Goal: Task Accomplishment & Management: Use online tool/utility

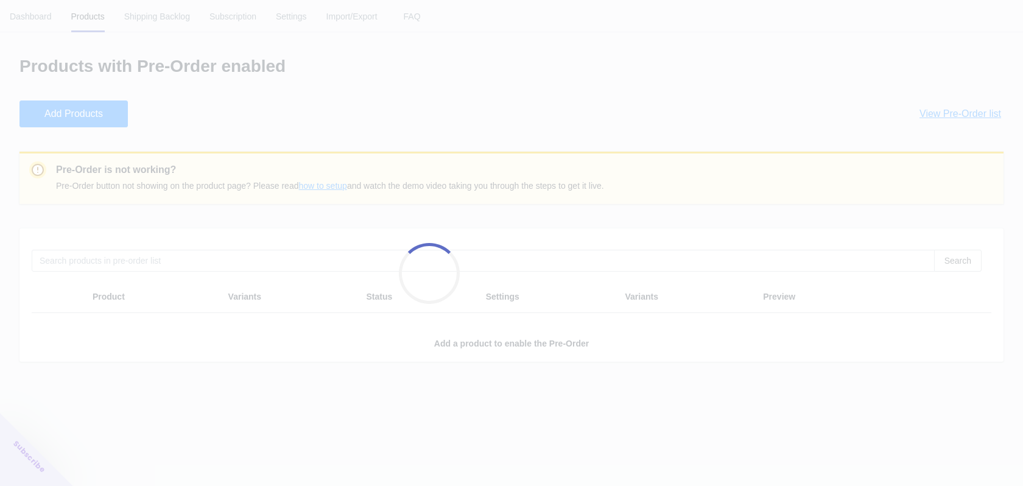
click at [29, 26] on div at bounding box center [511, 243] width 1023 height 486
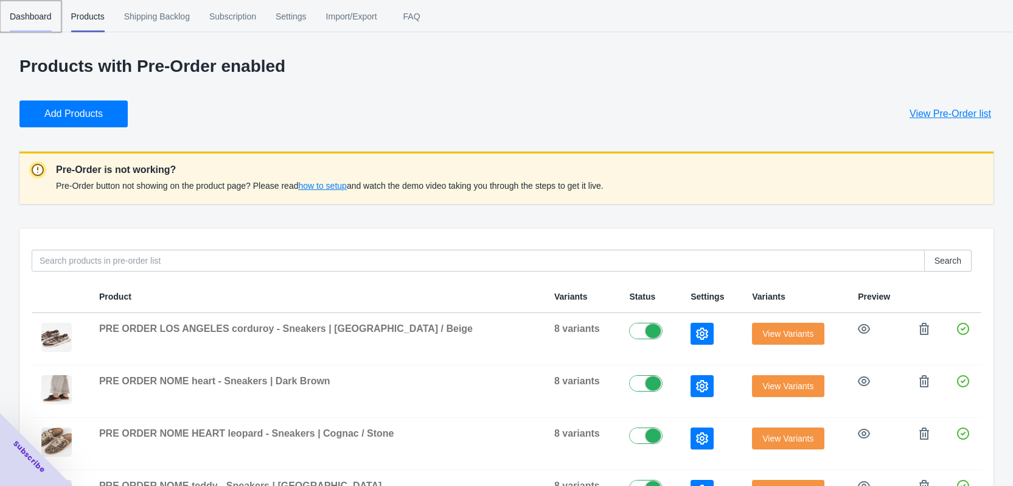
click at [34, 20] on span "Dashboard" at bounding box center [31, 17] width 42 height 32
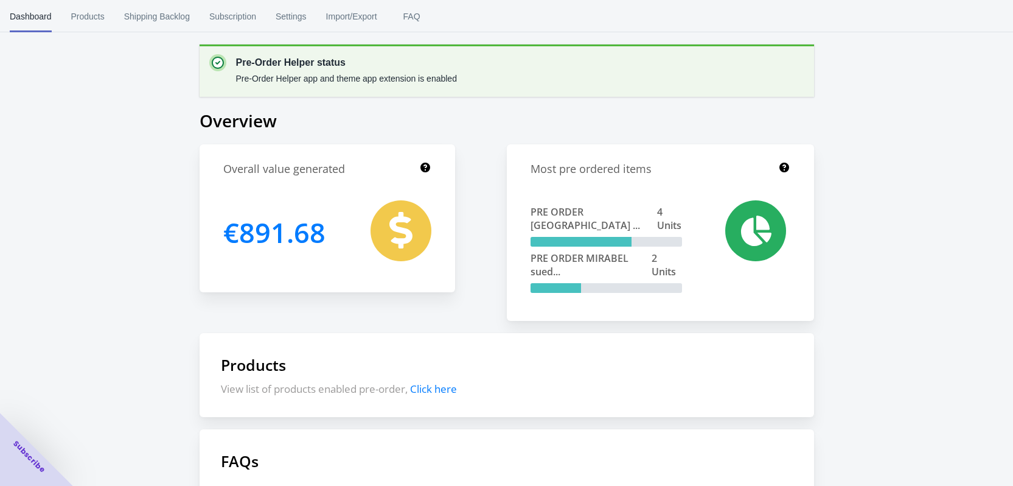
click at [68, 13] on button "Products" at bounding box center [87, 17] width 53 height 32
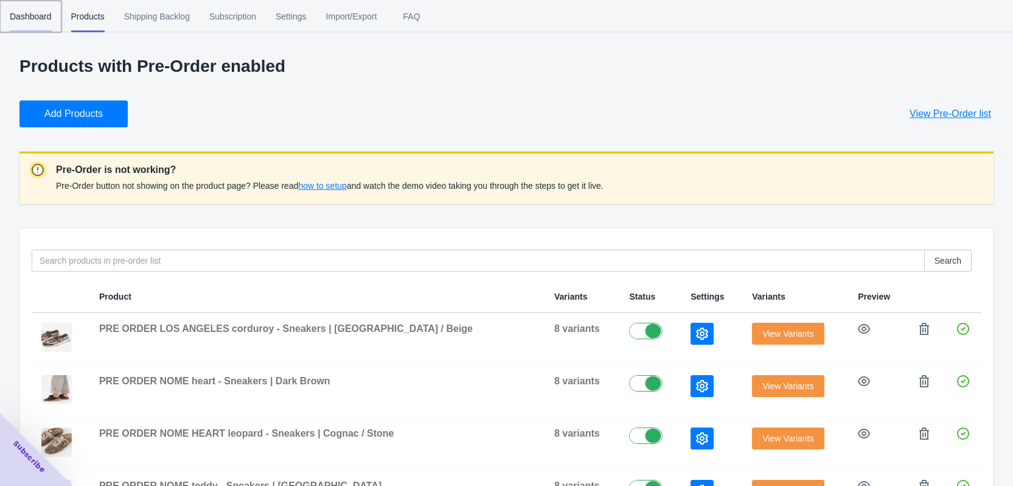
click at [16, 13] on span "Dashboard" at bounding box center [31, 17] width 42 height 32
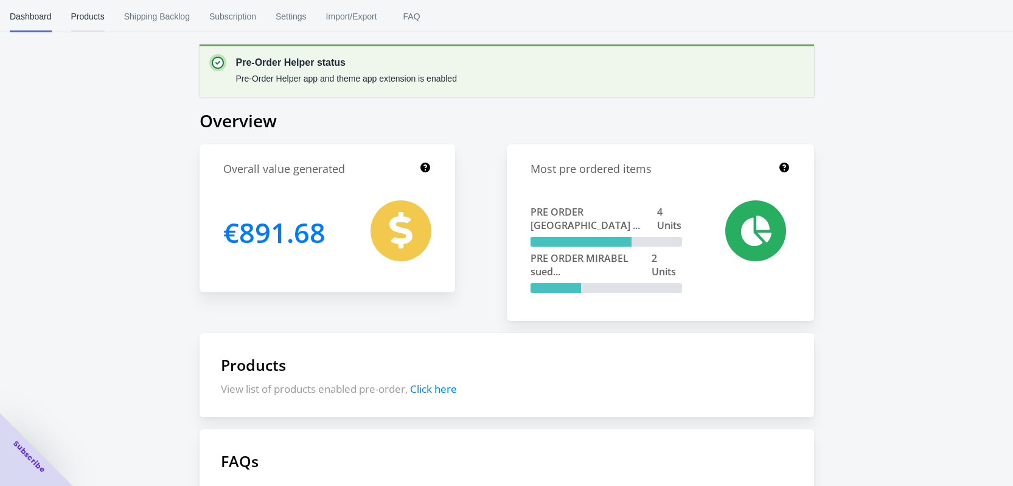
click at [100, 5] on span "Products" at bounding box center [87, 17] width 33 height 32
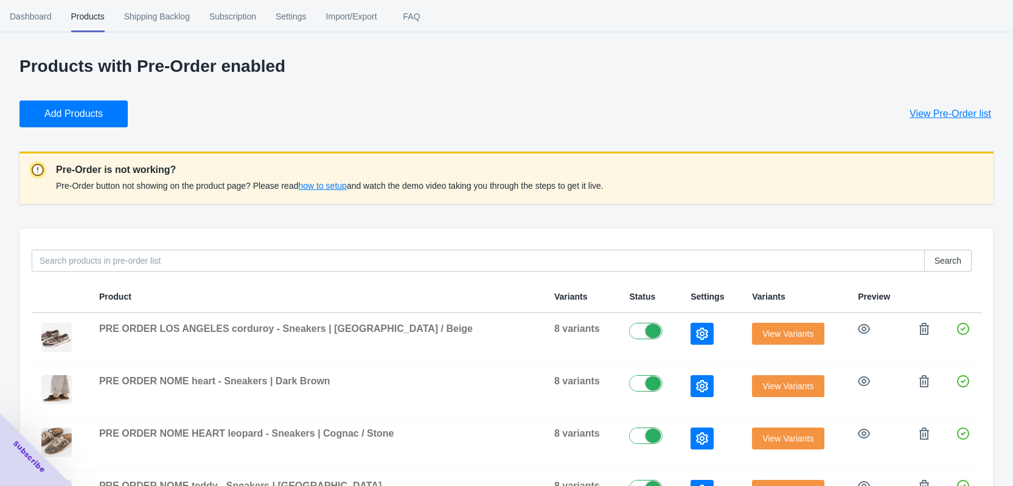
click at [959, 112] on span "View Pre-Order list" at bounding box center [951, 114] width 82 height 12
